Goal: Use online tool/utility: Utilize a website feature to perform a specific function

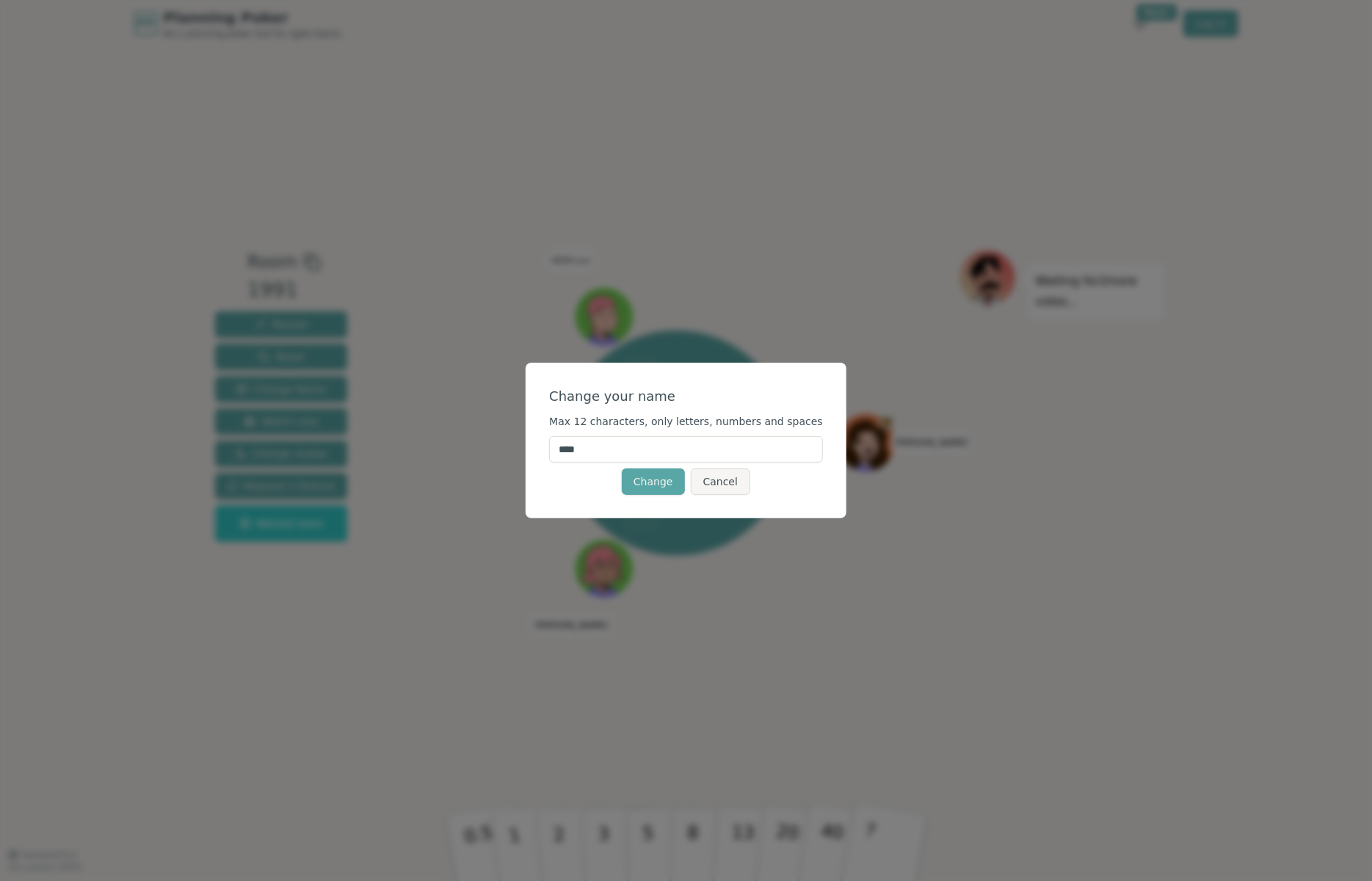
click at [612, 454] on input "****" at bounding box center [686, 449] width 274 height 26
type input "****"
click at [632, 482] on button "Change" at bounding box center [654, 482] width 63 height 26
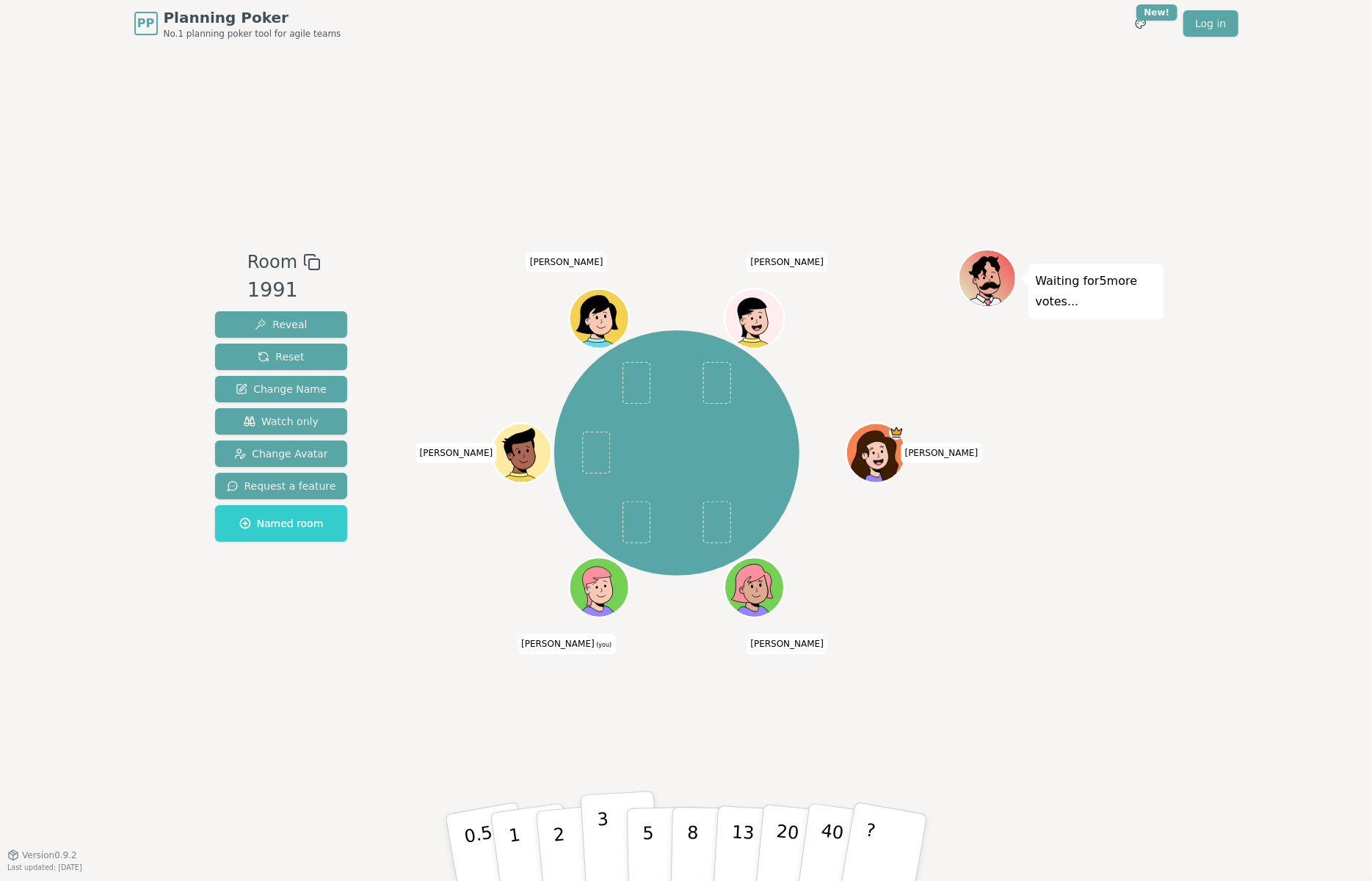
click at [604, 835] on p "3" at bounding box center [604, 849] width 16 height 80
click at [608, 828] on button "3" at bounding box center [620, 848] width 80 height 114
click at [605, 804] on button "3" at bounding box center [620, 848] width 80 height 114
click at [608, 798] on button "3" at bounding box center [620, 848] width 80 height 114
click at [791, 747] on div "Room 1991 Reveal Reset Change Name Watch only Change Avatar Request a feature N…" at bounding box center [686, 451] width 954 height 808
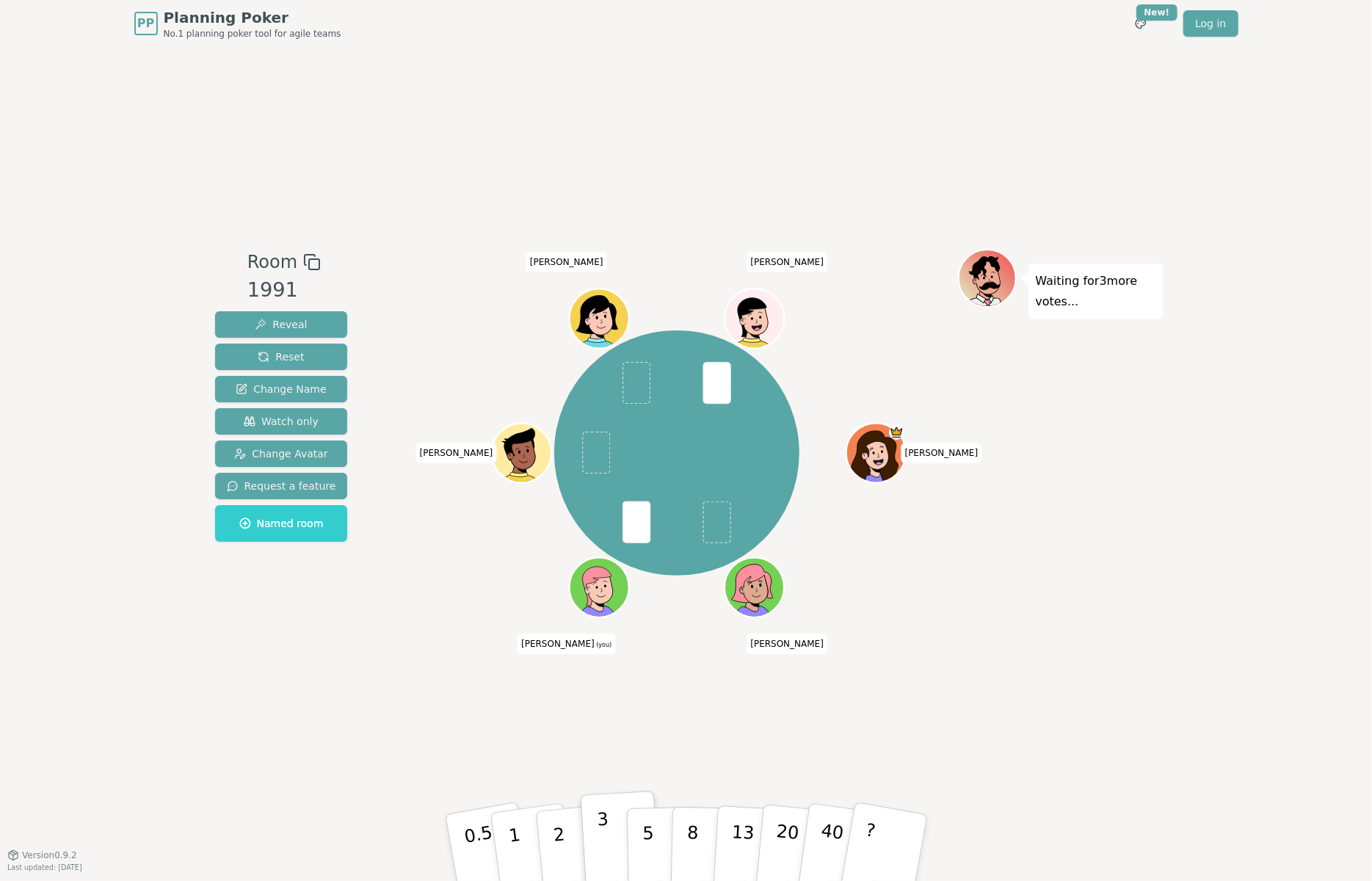
click at [636, 786] on div "Room 1991 Reveal Reset Change Name Watch only Change Avatar Request a feature N…" at bounding box center [686, 451] width 954 height 808
click at [827, 716] on div "Room 1991 Reveal Reset Change Name Watch only Change Avatar Request a feature N…" at bounding box center [686, 451] width 954 height 808
click at [603, 852] on p "3" at bounding box center [604, 849] width 16 height 80
click at [562, 832] on button "2" at bounding box center [575, 848] width 83 height 117
click at [587, 830] on button "3" at bounding box center [620, 848] width 80 height 114
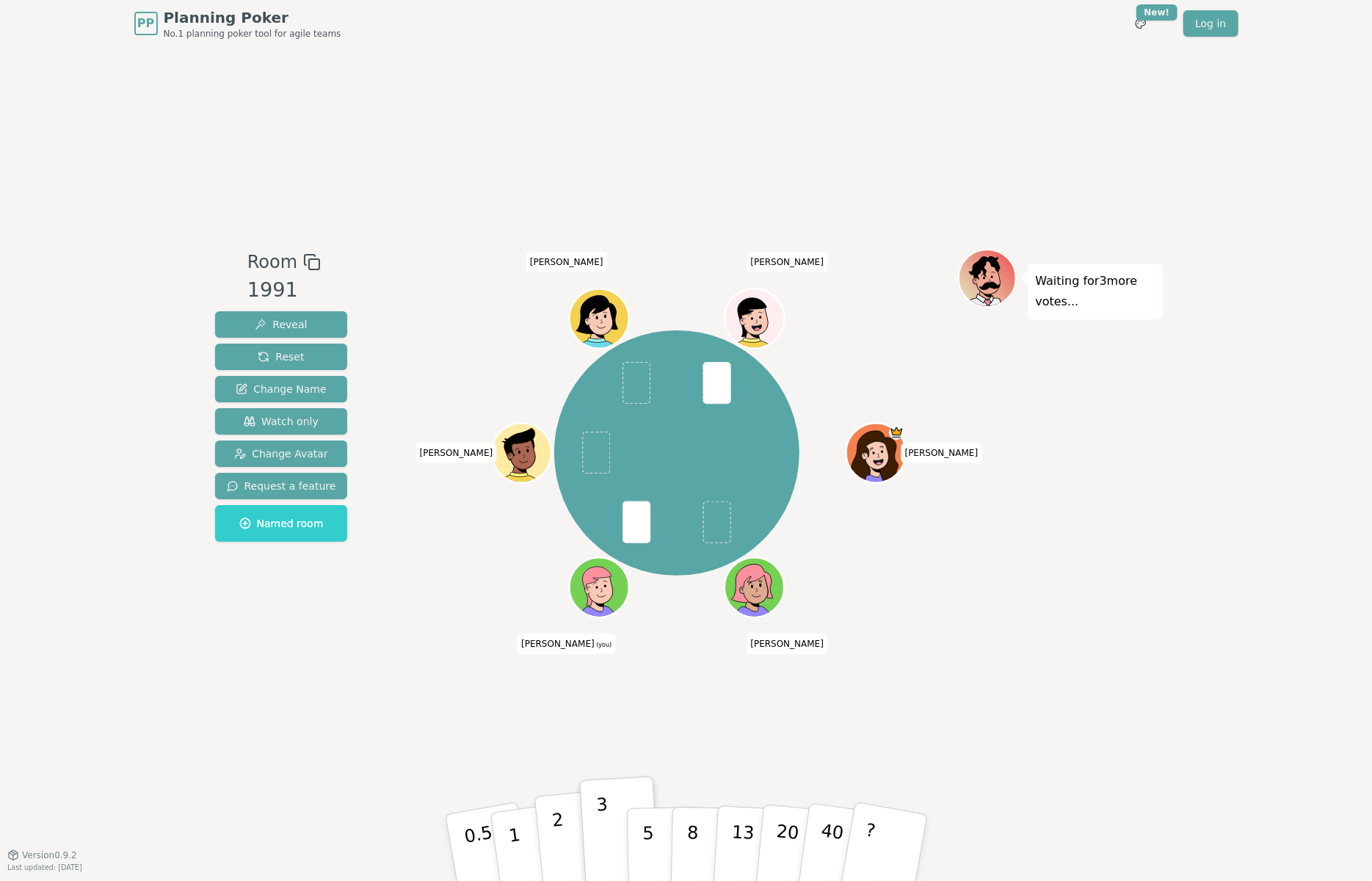
click at [576, 832] on button "2" at bounding box center [575, 848] width 83 height 117
click at [599, 825] on p "3" at bounding box center [604, 849] width 16 height 80
